Goal: Task Accomplishment & Management: Complete application form

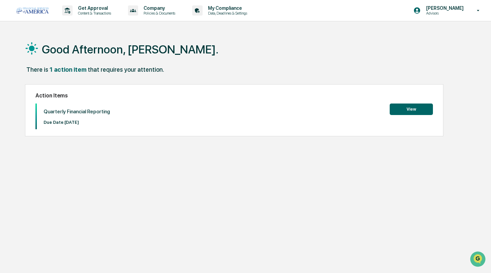
click at [409, 112] on button "View" at bounding box center [411, 108] width 43 height 11
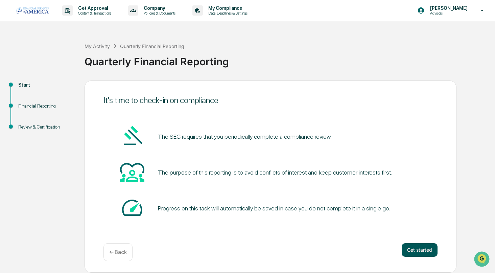
click at [426, 249] on button "Get started" at bounding box center [419, 250] width 36 height 14
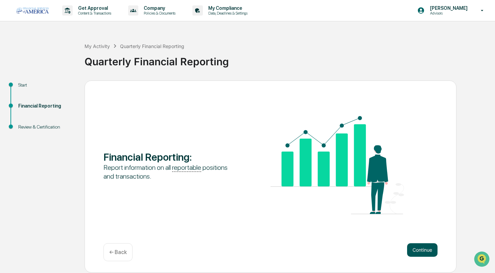
click at [416, 249] on button "Continue" at bounding box center [422, 250] width 30 height 14
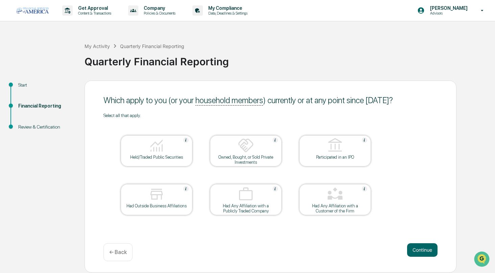
drag, startPoint x: 140, startPoint y: 179, endPoint x: 148, endPoint y: 187, distance: 10.8
click at [140, 179] on table "Held/Traded Public Securities Owned, Bought, or Sold Private Investments Partic…" at bounding box center [245, 175] width 284 height 114
click at [149, 188] on img at bounding box center [156, 194] width 16 height 16
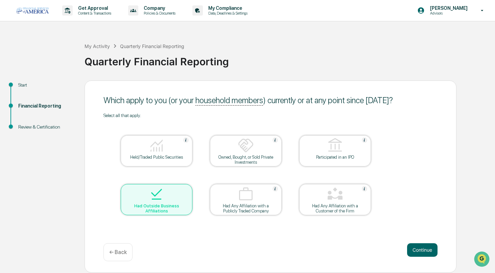
click at [149, 162] on div "Held/Traded Public Securities" at bounding box center [157, 150] width 72 height 31
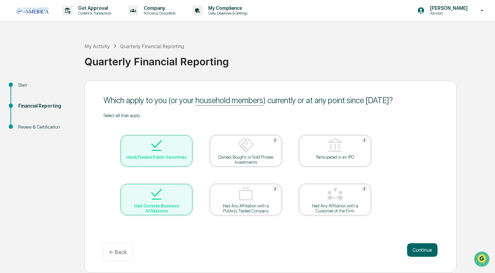
click at [155, 194] on img at bounding box center [156, 194] width 16 height 16
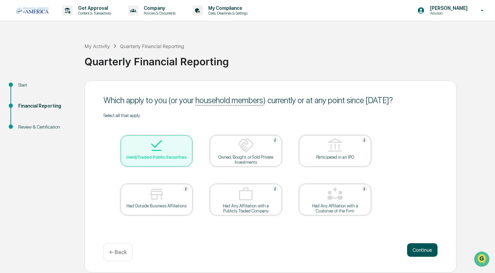
click at [418, 248] on button "Continue" at bounding box center [422, 250] width 30 height 14
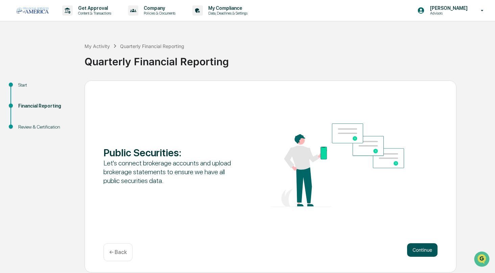
click at [428, 249] on button "Continue" at bounding box center [422, 250] width 30 height 14
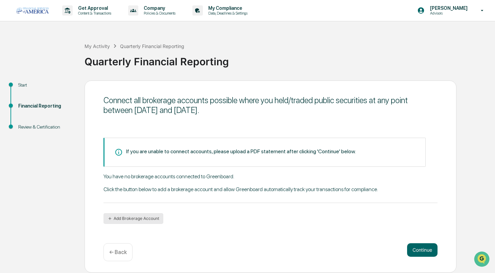
click at [160, 220] on button "Add Brokerage Account" at bounding box center [133, 218] width 60 height 11
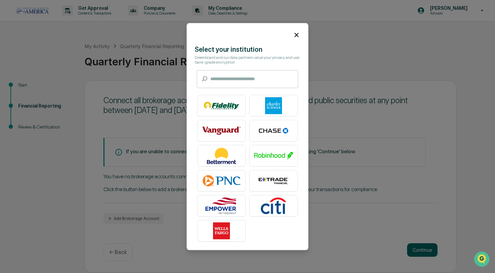
click at [294, 33] on icon at bounding box center [296, 35] width 4 height 4
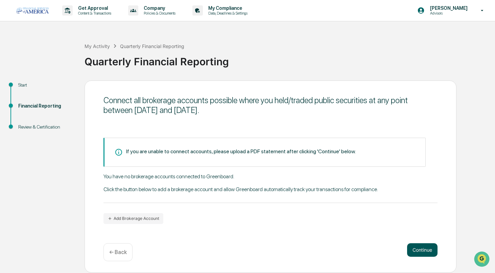
click at [421, 251] on button "Continue" at bounding box center [422, 250] width 30 height 14
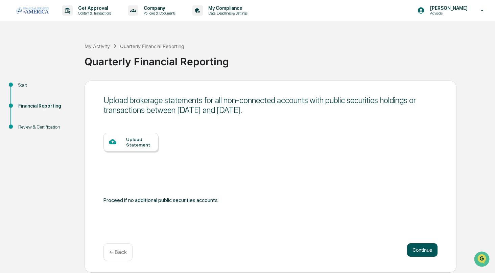
click at [428, 252] on button "Continue" at bounding box center [422, 250] width 30 height 14
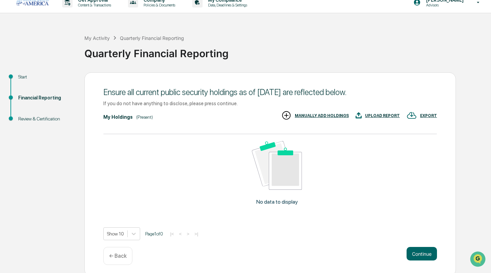
scroll to position [11, 0]
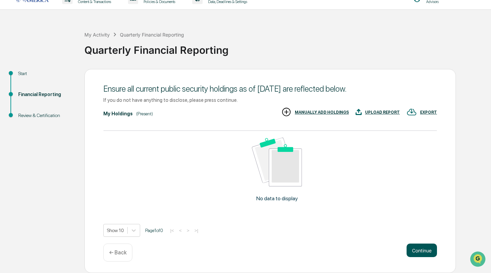
click at [430, 252] on button "Continue" at bounding box center [422, 250] width 30 height 14
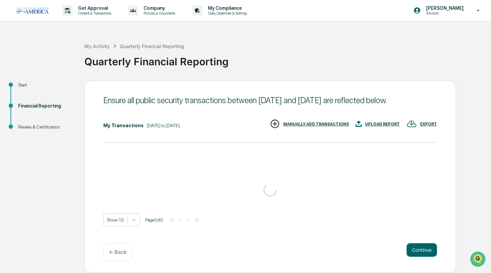
scroll to position [0, 0]
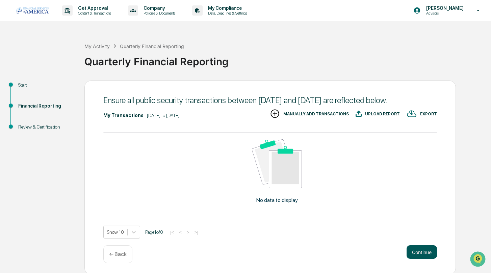
click at [418, 257] on button "Continue" at bounding box center [422, 252] width 30 height 14
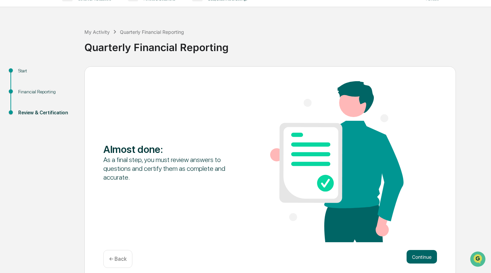
scroll to position [21, 0]
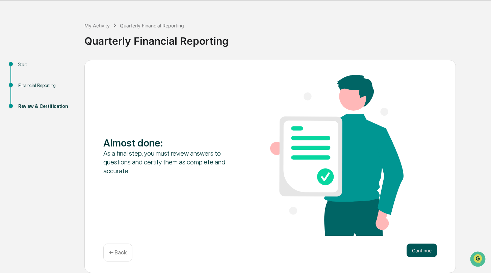
click at [425, 249] on button "Continue" at bounding box center [422, 250] width 30 height 14
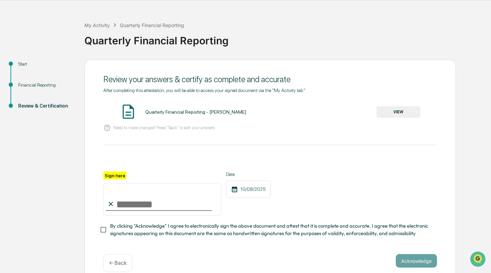
click at [134, 204] on input "Sign here" at bounding box center [162, 199] width 118 height 32
type input "**********"
click at [300, 206] on div "**********" at bounding box center [270, 193] width 334 height 44
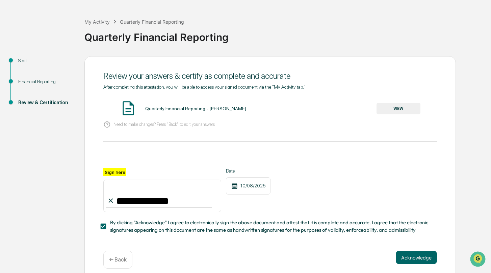
scroll to position [34, 0]
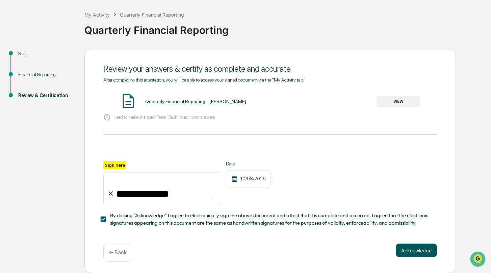
click at [408, 253] on button "Acknowledge" at bounding box center [416, 250] width 41 height 14
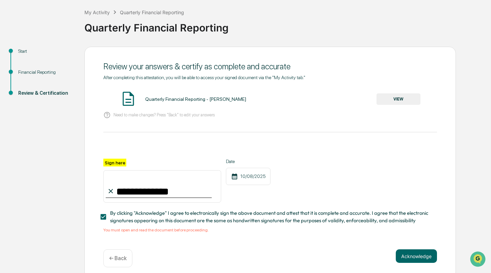
click at [142, 216] on span "By clicking "Acknowledge" I agree to electronically sign the above document and…" at bounding box center [271, 216] width 322 height 15
click at [179, 100] on div "Quarterly Financial Reporting - [PERSON_NAME]" at bounding box center [195, 98] width 101 height 5
click at [424, 95] on div "Quarterly Financial Reporting - [PERSON_NAME] VIEW" at bounding box center [270, 99] width 334 height 18
click at [415, 99] on button "VIEW" at bounding box center [399, 98] width 44 height 11
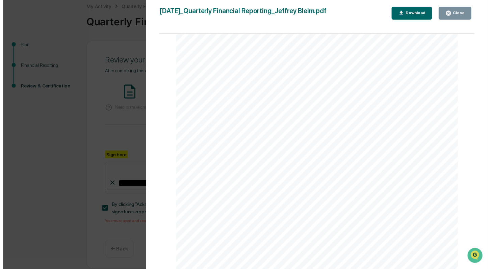
scroll to position [42, 0]
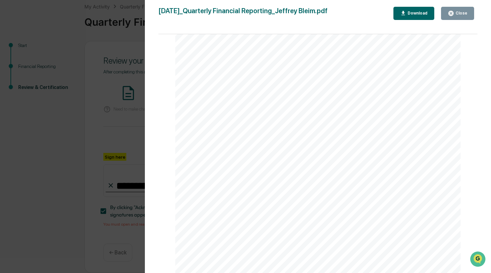
click at [468, 17] on button "Close" at bounding box center [457, 13] width 33 height 13
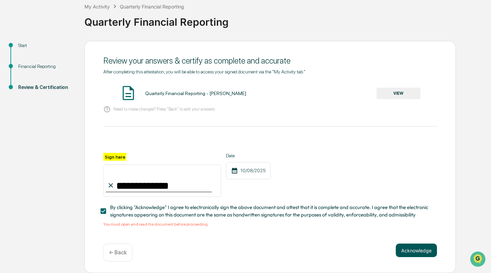
click at [412, 251] on button "Acknowledge" at bounding box center [416, 250] width 41 height 14
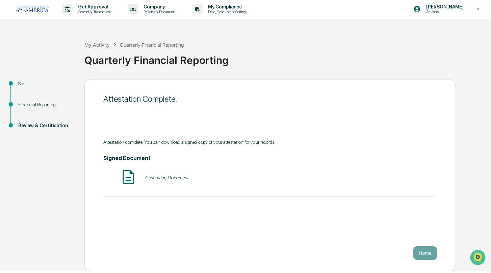
scroll to position [0, 0]
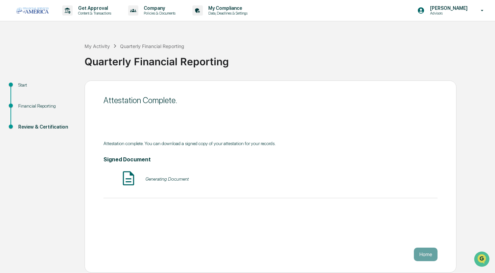
click at [426, 258] on button "Home" at bounding box center [426, 254] width 24 height 14
